Goal: Task Accomplishment & Management: Manage account settings

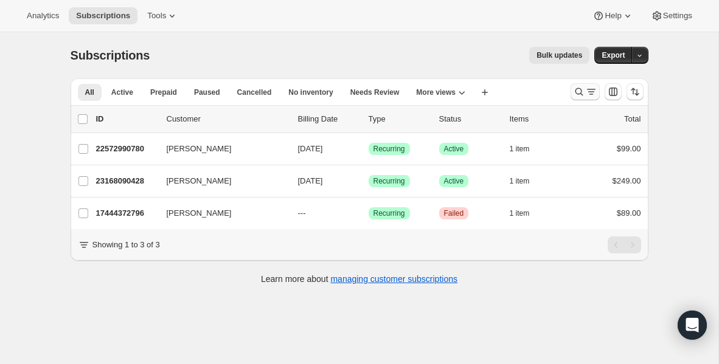
click at [577, 86] on icon "Search and filter results" at bounding box center [579, 92] width 12 height 12
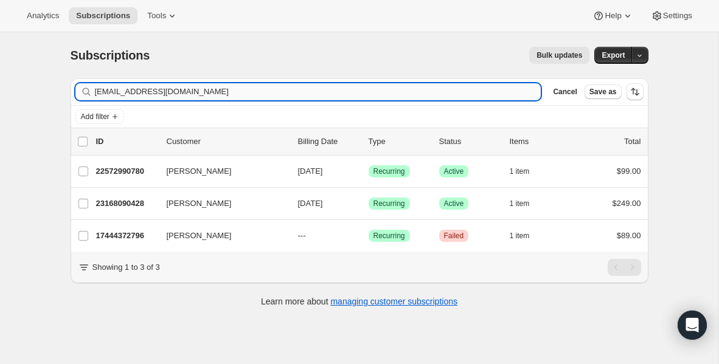
click at [268, 91] on input "[EMAIL_ADDRESS][DOMAIN_NAME]" at bounding box center [318, 91] width 446 height 17
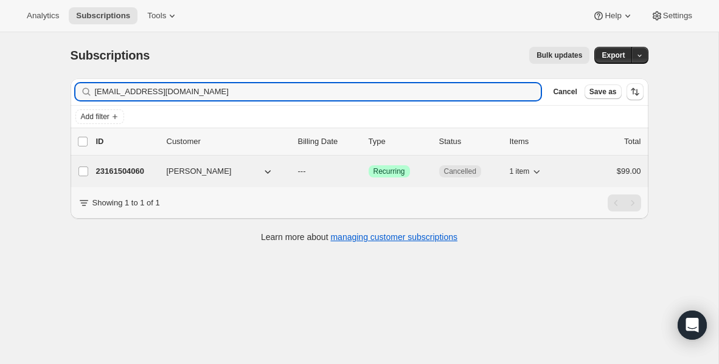
type input "[EMAIL_ADDRESS][DOMAIN_NAME]"
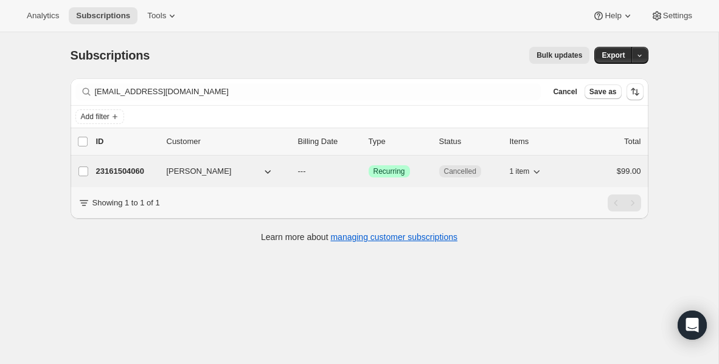
click at [131, 165] on div "23161504060 [PERSON_NAME] --- Success Recurring Cancelled 1 item $99.00" at bounding box center [368, 171] width 545 height 17
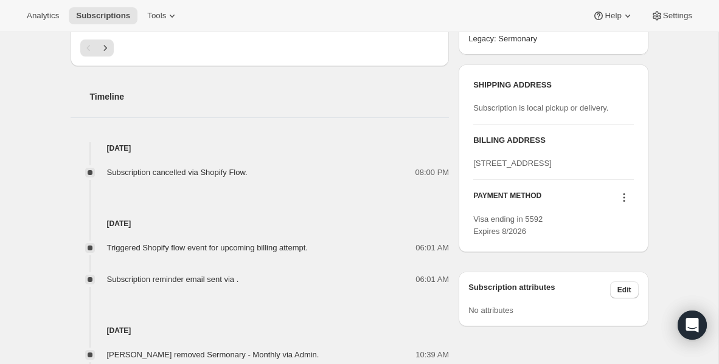
scroll to position [423, 0]
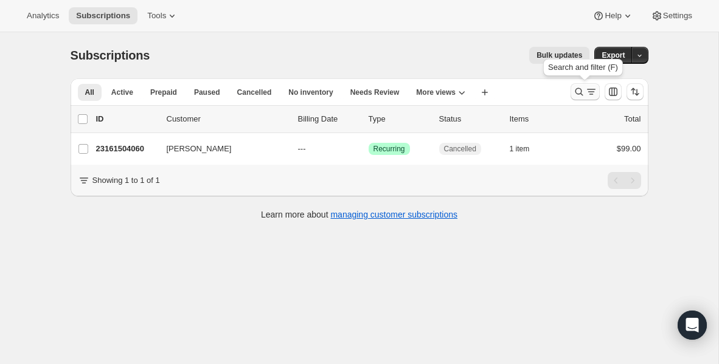
click at [574, 91] on icon "Search and filter results" at bounding box center [579, 92] width 12 height 12
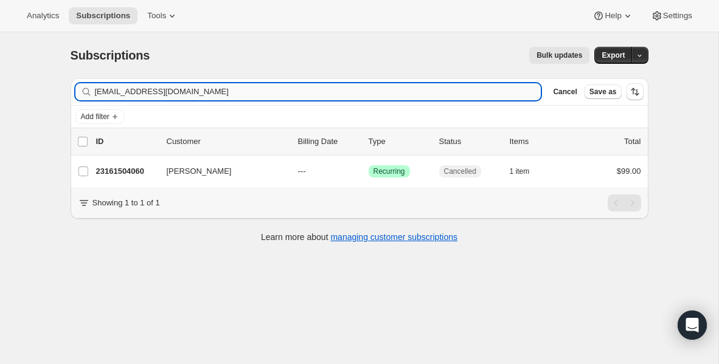
click at [273, 97] on input "[EMAIL_ADDRESS][DOMAIN_NAME]" at bounding box center [318, 91] width 446 height 17
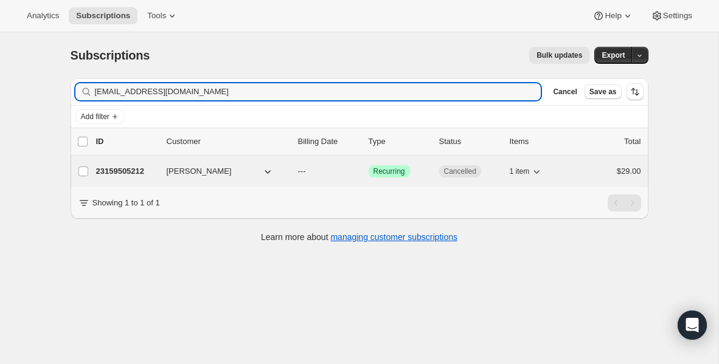
type input "[EMAIL_ADDRESS][DOMAIN_NAME]"
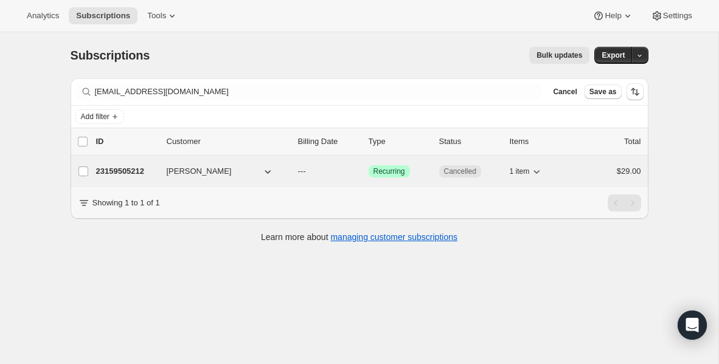
click at [127, 172] on p "23159505212" at bounding box center [126, 171] width 61 height 12
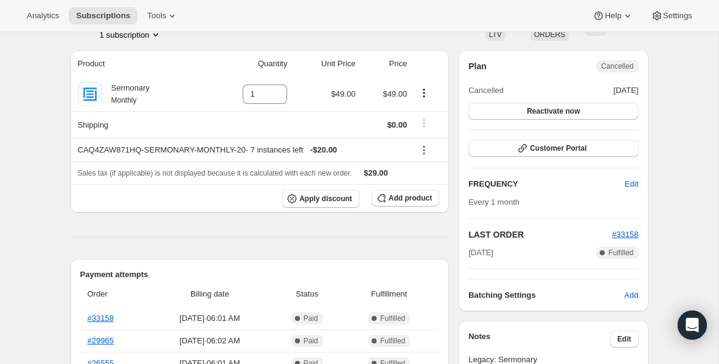
scroll to position [82, 0]
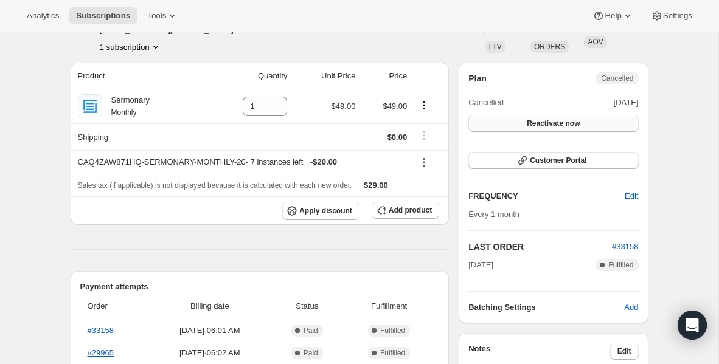
click at [535, 124] on span "Reactivate now" at bounding box center [553, 124] width 53 height 10
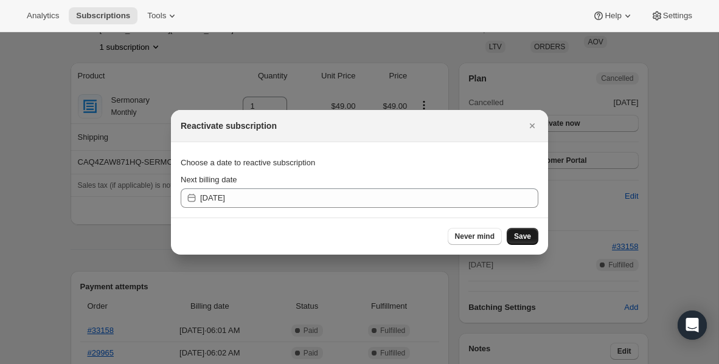
click at [529, 238] on span "Save" at bounding box center [522, 237] width 17 height 10
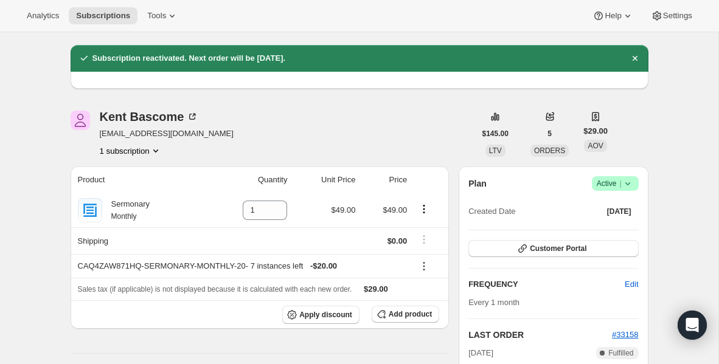
scroll to position [25, 0]
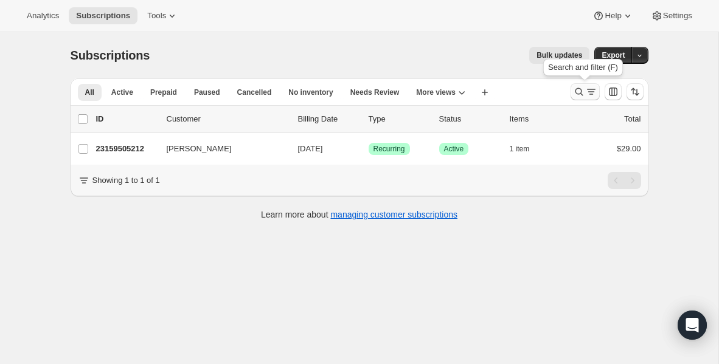
click at [575, 97] on icon "Search and filter results" at bounding box center [579, 92] width 12 height 12
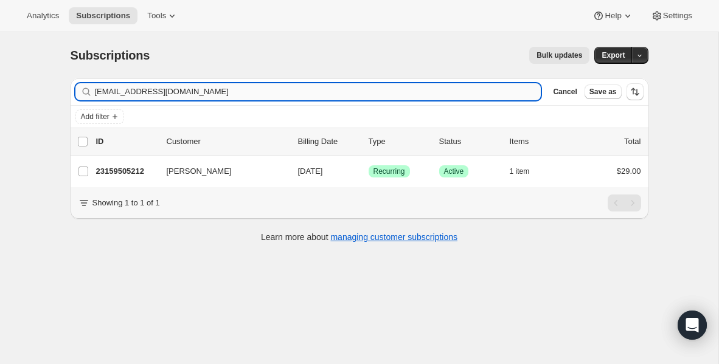
click at [273, 91] on input "[EMAIL_ADDRESS][DOMAIN_NAME]" at bounding box center [318, 91] width 446 height 17
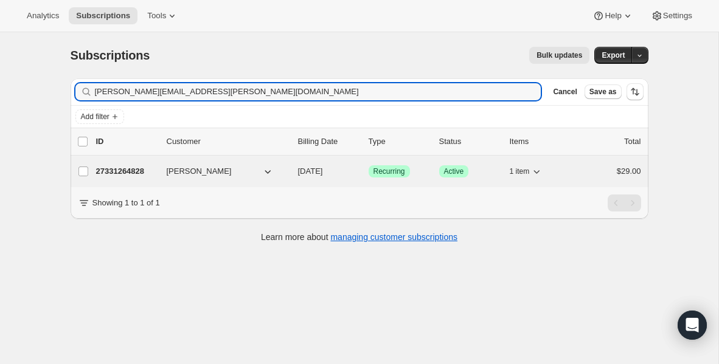
type input "[PERSON_NAME][EMAIL_ADDRESS][PERSON_NAME][DOMAIN_NAME]"
click at [151, 175] on p "27331264828" at bounding box center [126, 171] width 61 height 12
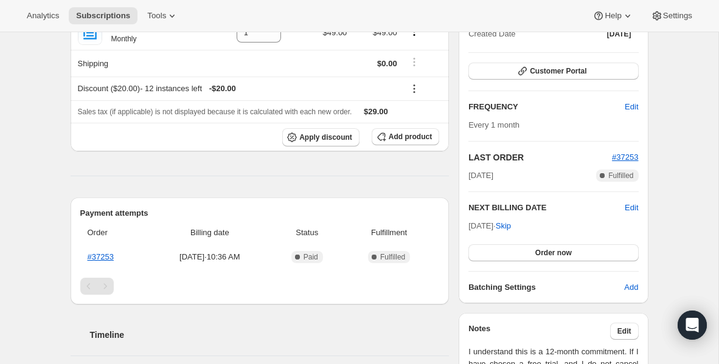
scroll to position [146, 0]
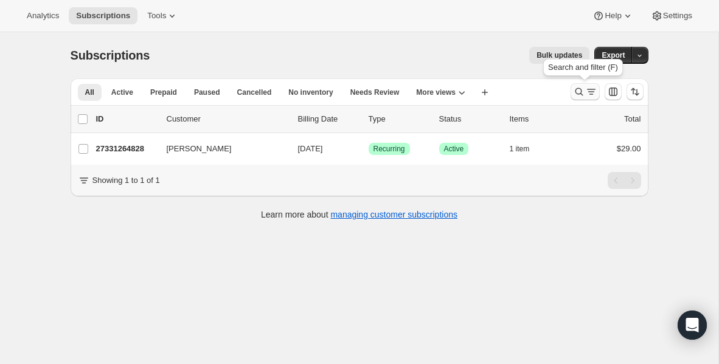
click at [582, 90] on icon "Search and filter results" at bounding box center [579, 92] width 12 height 12
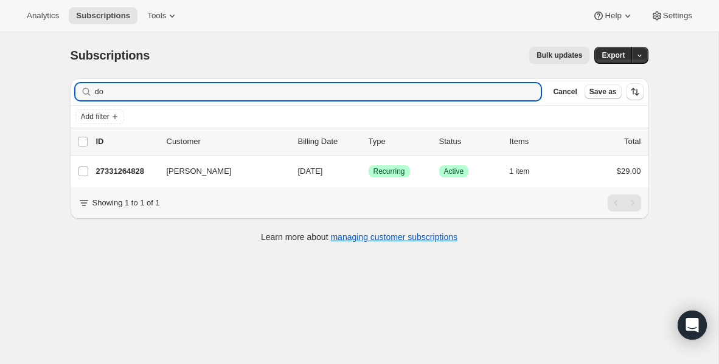
type input "d"
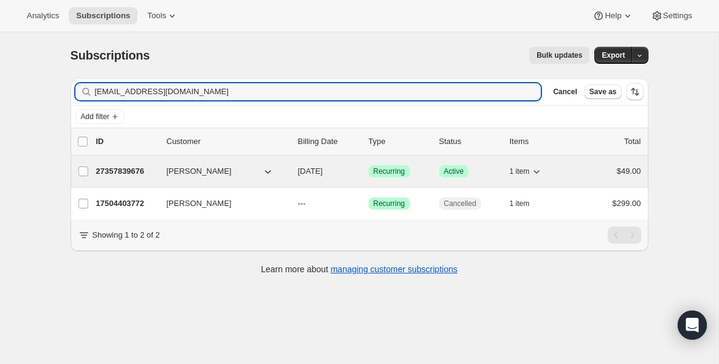
type input "[EMAIL_ADDRESS][DOMAIN_NAME]"
click at [132, 171] on p "27357839676" at bounding box center [126, 171] width 61 height 12
